Goal: Task Accomplishment & Management: Manage account settings

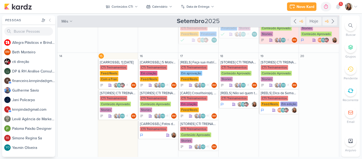
scroll to position [115, 0]
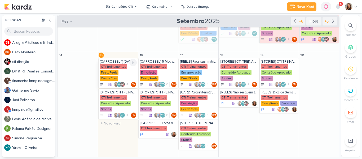
click at [118, 72] on div "CTI Treinamentos Feed/Reels Com a Fran" at bounding box center [118, 72] width 37 height 17
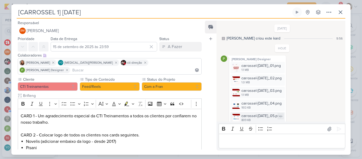
scroll to position [56, 0]
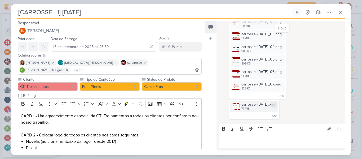
click at [260, 108] on div "7.1 MB" at bounding box center [259, 109] width 34 height 4
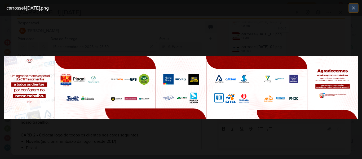
click at [352, 10] on icon at bounding box center [354, 8] width 6 height 6
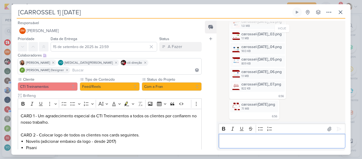
click at [265, 138] on p "Editor editing area: main" at bounding box center [281, 141] width 121 height 6
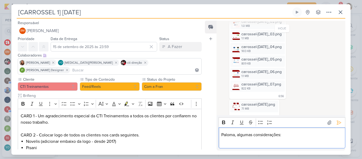
scroll to position [63, 0]
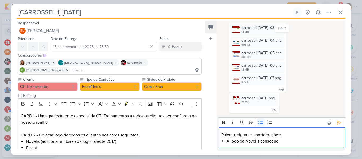
click at [300, 141] on li "A logo da Novelis consegue" at bounding box center [285, 141] width 116 height 6
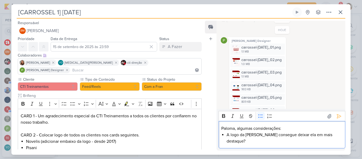
scroll to position [17, 0]
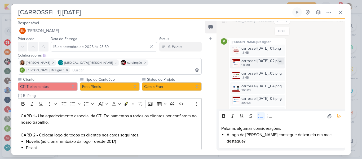
click at [267, 64] on div "carrossel-[DATE]_02.png" at bounding box center [262, 61] width 40 height 6
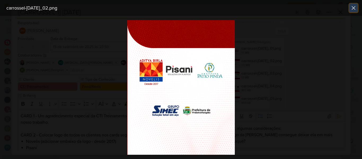
click at [352, 10] on icon at bounding box center [354, 8] width 6 height 6
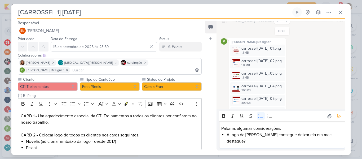
click at [337, 141] on li "A logo da [PERSON_NAME] consegue deixar ela em mais destaque?" at bounding box center [285, 138] width 116 height 13
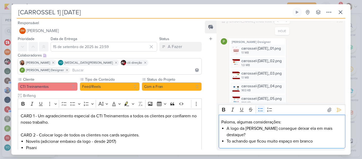
click at [330, 139] on li "To achando que ficou muito espaço em branco" at bounding box center [285, 141] width 116 height 6
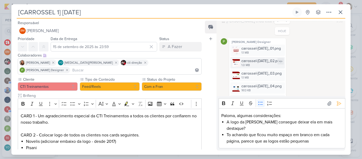
click at [265, 62] on div "carrossel-[DATE]_02.png" at bounding box center [262, 61] width 40 height 6
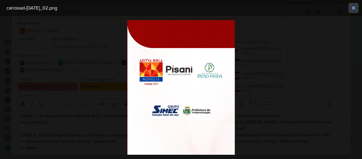
click at [355, 6] on icon at bounding box center [354, 8] width 6 height 6
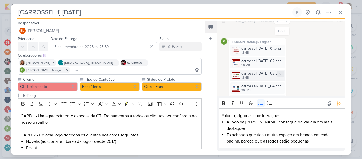
click at [276, 81] on div "carrossel-[DATE]_03.png 1.1 MB" at bounding box center [257, 74] width 55 height 11
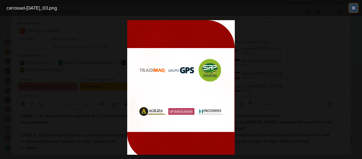
click at [352, 10] on icon at bounding box center [354, 8] width 6 height 6
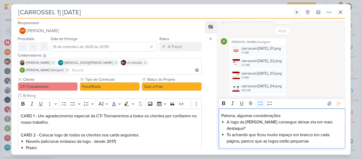
click at [311, 142] on li "To achando que ficou muito espaço em branco em cada página, parece que as logos…" at bounding box center [285, 138] width 116 height 13
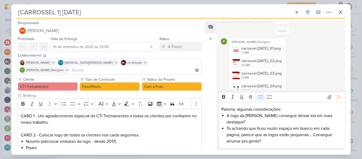
click at [331, 59] on div "[PERSON_NAME] Designer carrossel-[DATE]_01.png 1.1 MB Adicionar ao Kard [GEOGRA…" at bounding box center [282, 88] width 123 height 100
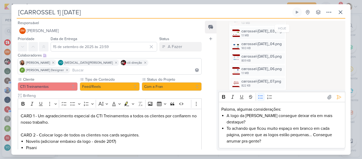
scroll to position [70, 0]
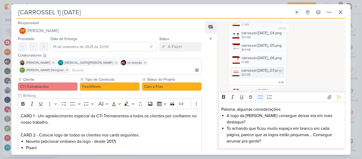
click at [255, 76] on div "822 KB" at bounding box center [262, 75] width 40 height 4
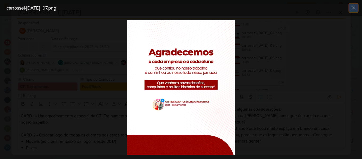
click at [352, 7] on icon at bounding box center [354, 8] width 6 height 6
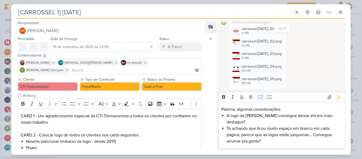
scroll to position [33, 0]
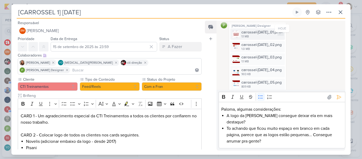
click at [258, 34] on div "carrossel-[DATE]_01.png" at bounding box center [262, 32] width 40 height 6
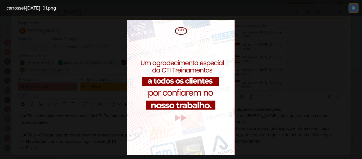
click at [350, 10] on button at bounding box center [354, 8] width 8 height 8
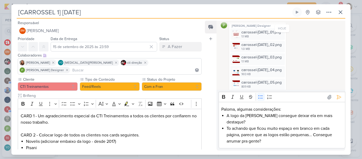
click at [266, 141] on li "To achando que ficou muito espaço em branco em cada página, parece que as logos…" at bounding box center [285, 134] width 116 height 19
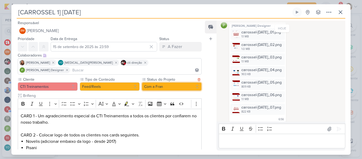
click at [154, 82] on button "Com a Fran" at bounding box center [172, 86] width 60 height 8
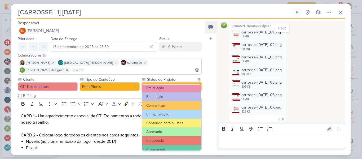
scroll to position [49, 0]
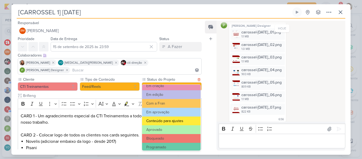
click at [183, 120] on button "Conteúdo para ajustes" at bounding box center [171, 120] width 59 height 9
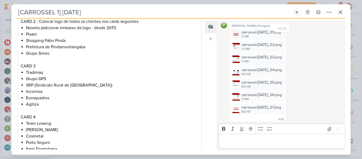
scroll to position [282, 0]
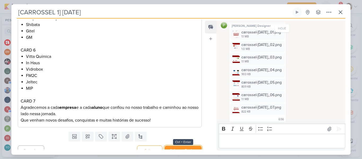
click at [186, 146] on button "Salvar e Fechar" at bounding box center [183, 151] width 37 height 10
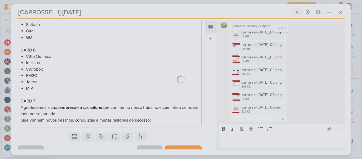
scroll to position [282, 0]
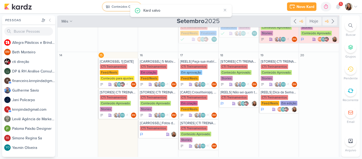
click at [118, 9] on div "Conteúdos CTI" at bounding box center [122, 6] width 21 height 5
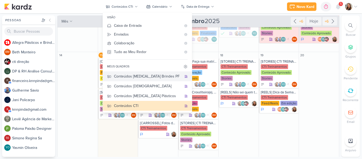
click at [164, 73] on div "Conteúdos [MEDICAL_DATA] Brindes PF" at bounding box center [148, 76] width 68 height 6
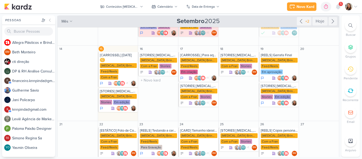
scroll to position [86, 0]
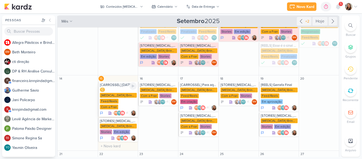
click at [106, 104] on div "Com a Fran" at bounding box center [109, 106] width 18 height 5
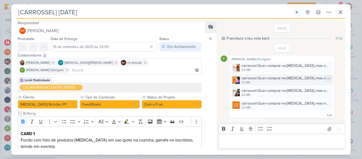
scroll to position [19, 0]
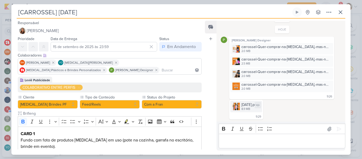
click at [253, 111] on div "8.9 MB" at bounding box center [251, 109] width 18 height 4
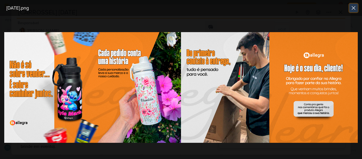
click at [355, 7] on icon at bounding box center [353, 7] width 3 height 3
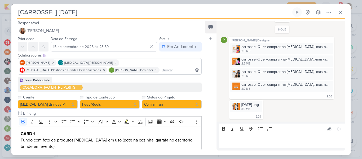
click at [280, 141] on p "Editor editing area: main" at bounding box center [281, 141] width 121 height 6
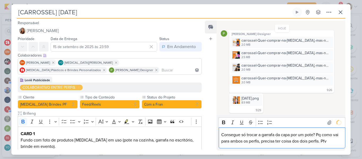
scroll to position [38, 0]
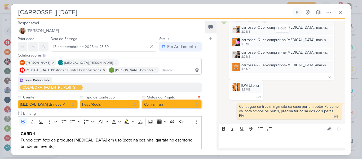
click at [189, 106] on button "Com a Fran" at bounding box center [172, 104] width 60 height 8
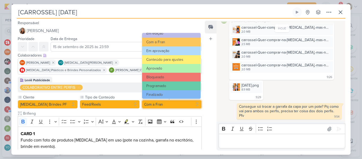
scroll to position [60, 0]
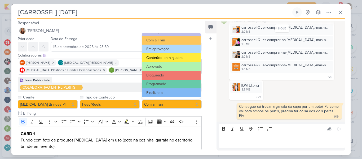
click at [182, 60] on button "Conteúdo para ajustes" at bounding box center [171, 57] width 59 height 9
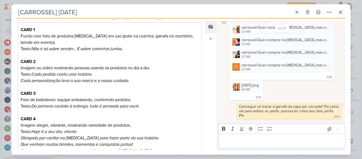
scroll to position [142, 0]
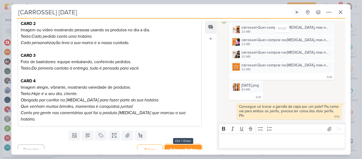
click at [174, 145] on button "Salvar e Fechar" at bounding box center [183, 150] width 37 height 10
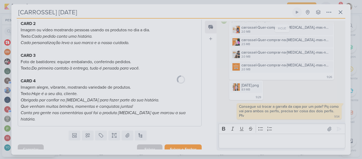
scroll to position [141, 0]
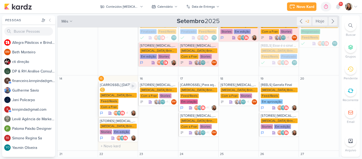
click at [125, 88] on div "C [MEDICAL_DATA] Brindes PF Feed/Reels Com a Fran" at bounding box center [118, 99] width 37 height 22
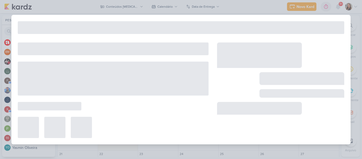
scroll to position [0, 0]
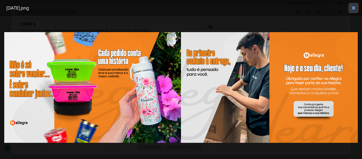
click at [355, 10] on icon at bounding box center [354, 8] width 6 height 6
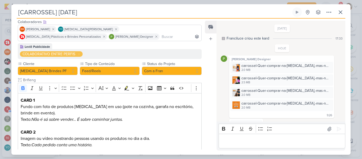
scroll to position [33, 0]
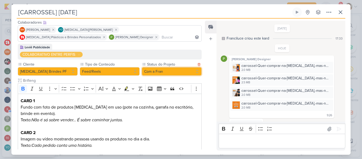
click at [166, 69] on button "Com a Fran" at bounding box center [172, 71] width 60 height 8
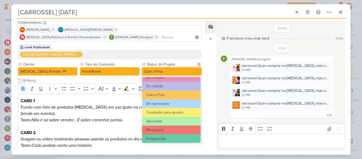
scroll to position [60, 0]
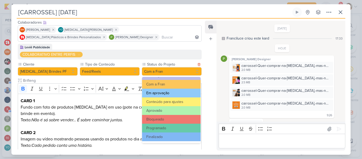
click at [174, 93] on button "Em aprovação" at bounding box center [171, 93] width 59 height 9
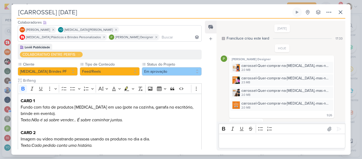
scroll to position [142, 0]
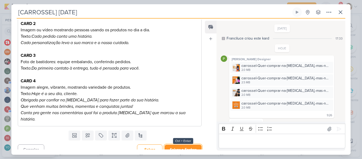
click at [190, 145] on button "Salvar e Fechar" at bounding box center [183, 150] width 37 height 10
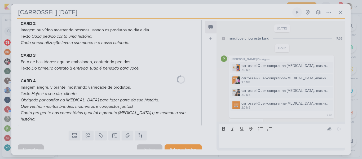
scroll to position [141, 0]
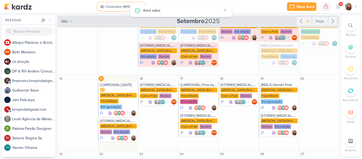
click at [122, 9] on button "Conteúdos [MEDICAL_DATA] Brindes PF" at bounding box center [121, 6] width 49 height 8
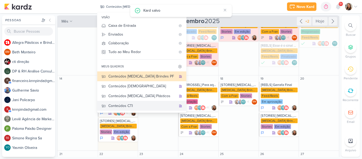
click at [133, 107] on div "Conteúdos CTI" at bounding box center [142, 106] width 68 height 6
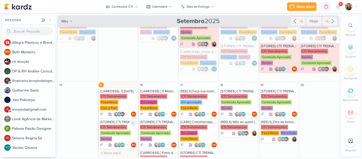
scroll to position [115, 0]
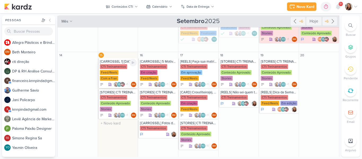
click at [124, 68] on div "CTI Treinamentos" at bounding box center [113, 66] width 27 height 5
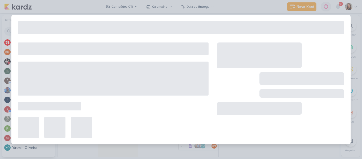
type input "[CARROSSEL 1] [DATE]"
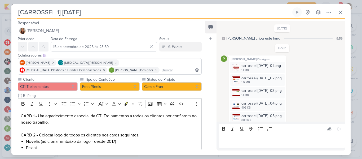
scroll to position [217, 0]
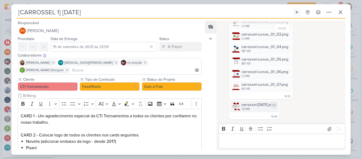
click at [250, 105] on div "carrossel-[DATE].png" at bounding box center [259, 105] width 34 height 6
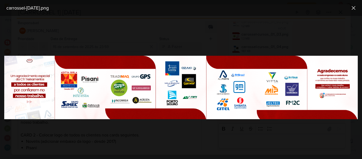
click at [270, 77] on img at bounding box center [181, 87] width 354 height 63
click at [350, 7] on button at bounding box center [354, 8] width 8 height 8
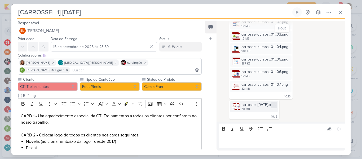
click at [276, 104] on icon at bounding box center [274, 105] width 4 height 4
click at [274, 123] on button "Baixar" at bounding box center [267, 123] width 43 height 8
